Goal: Transaction & Acquisition: Obtain resource

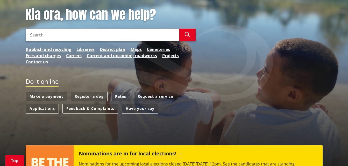
scroll to position [72, 0]
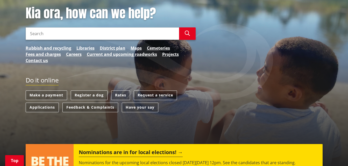
click at [60, 29] on input "Search" at bounding box center [102, 33] width 153 height 12
type input "lim"
click at [183, 34] on button "Search" at bounding box center [187, 33] width 17 height 12
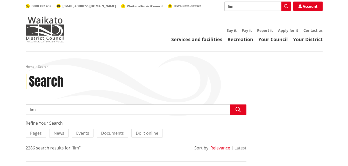
drag, startPoint x: 39, startPoint y: 110, endPoint x: 17, endPoint y: 110, distance: 22.0
type input "request a lim report"
click at [239, 109] on icon "button" at bounding box center [237, 109] width 5 height 5
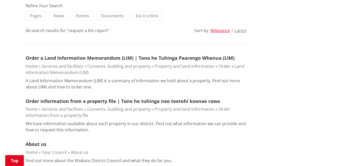
scroll to position [121, 0]
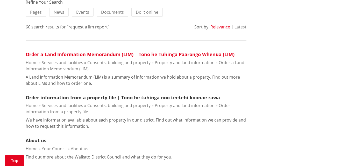
click at [81, 55] on link "Order a Land Information Memorandum (LIM) | Tono he Tuhinga Paarongo Whenua (LI…" at bounding box center [130, 54] width 209 height 6
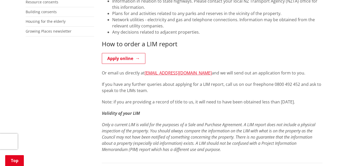
scroll to position [205, 0]
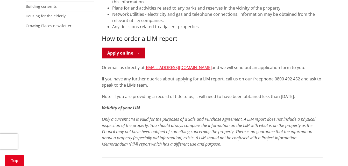
click at [126, 54] on link "Apply online" at bounding box center [123, 53] width 43 height 11
